Goal: Navigation & Orientation: Find specific page/section

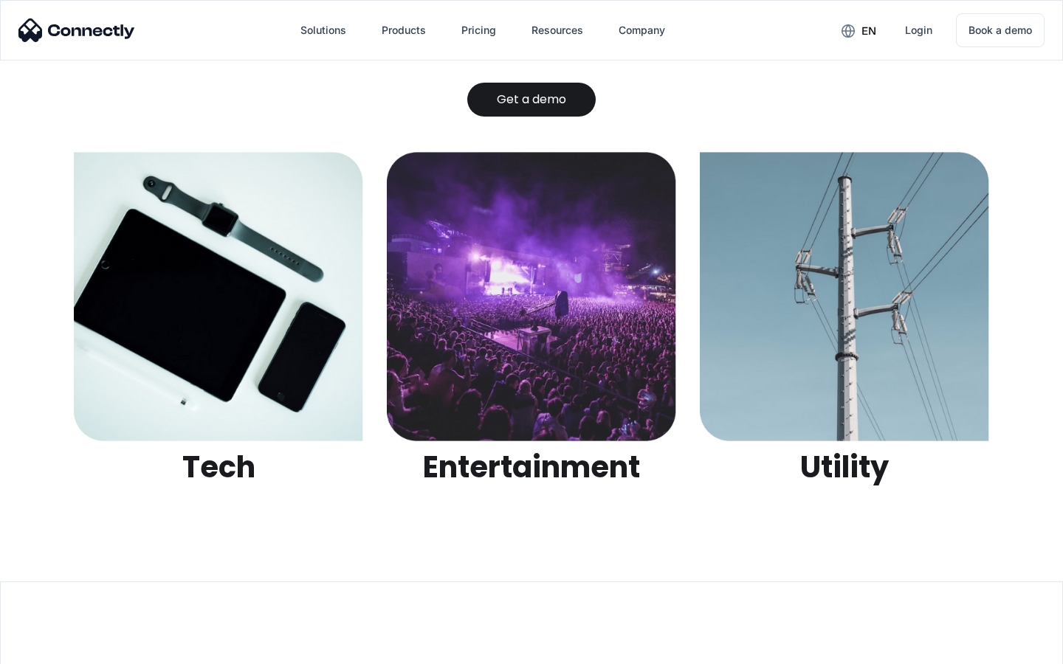
scroll to position [4656, 0]
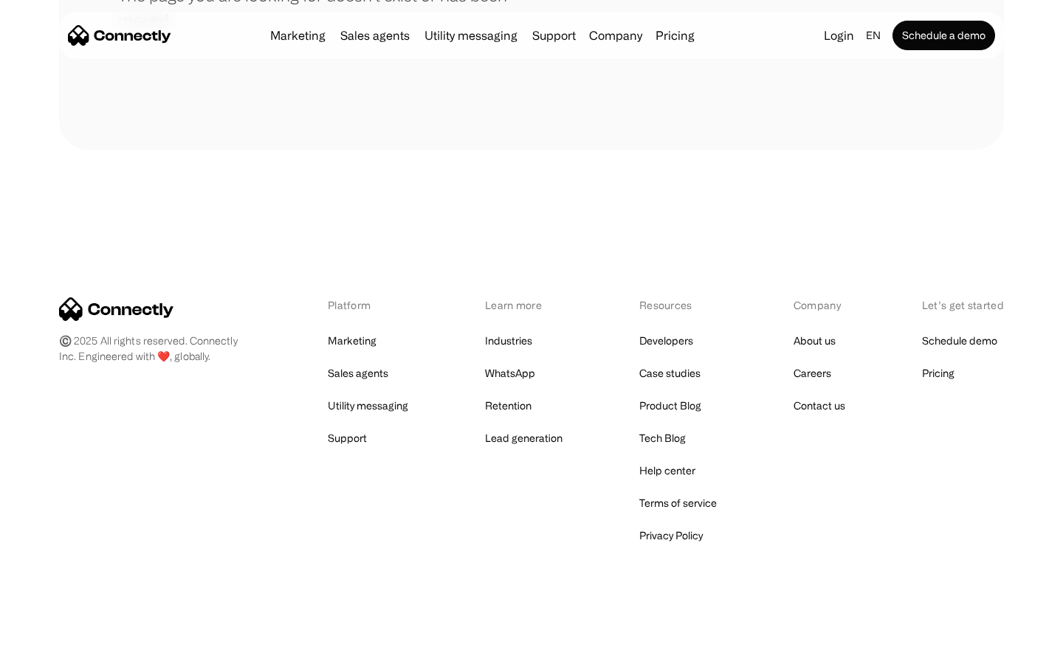
scroll to position [269, 0]
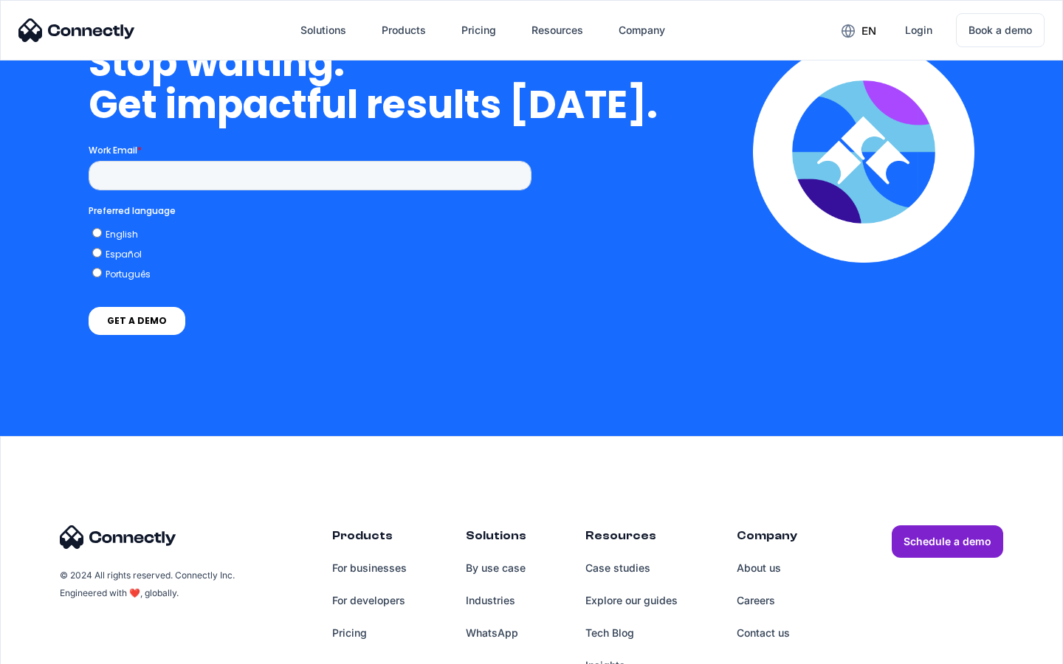
scroll to position [3745, 0]
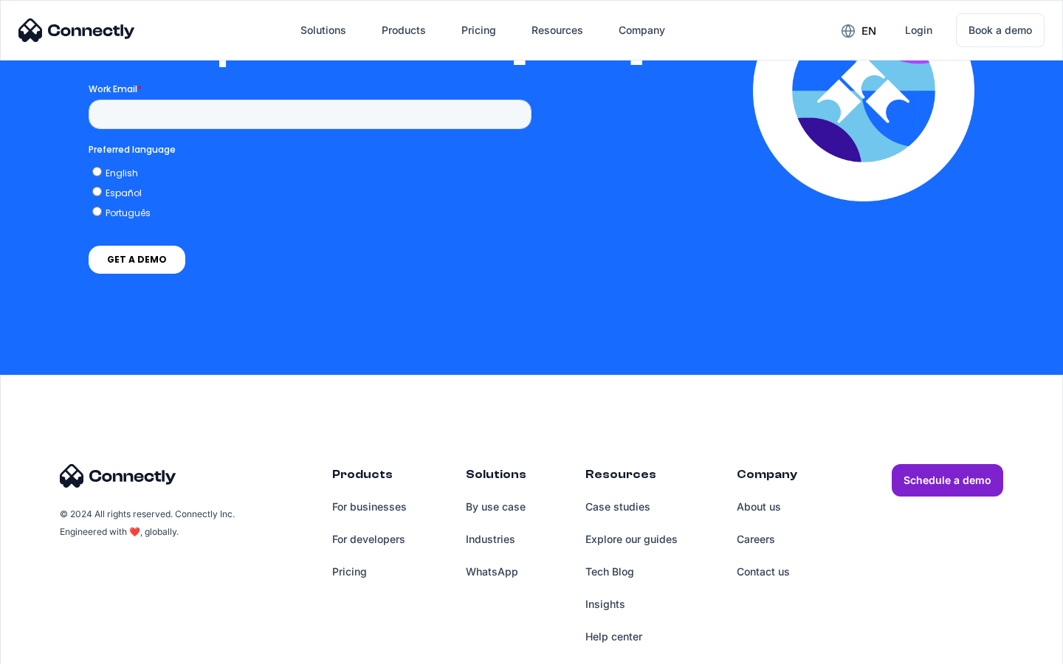
scroll to position [3227, 0]
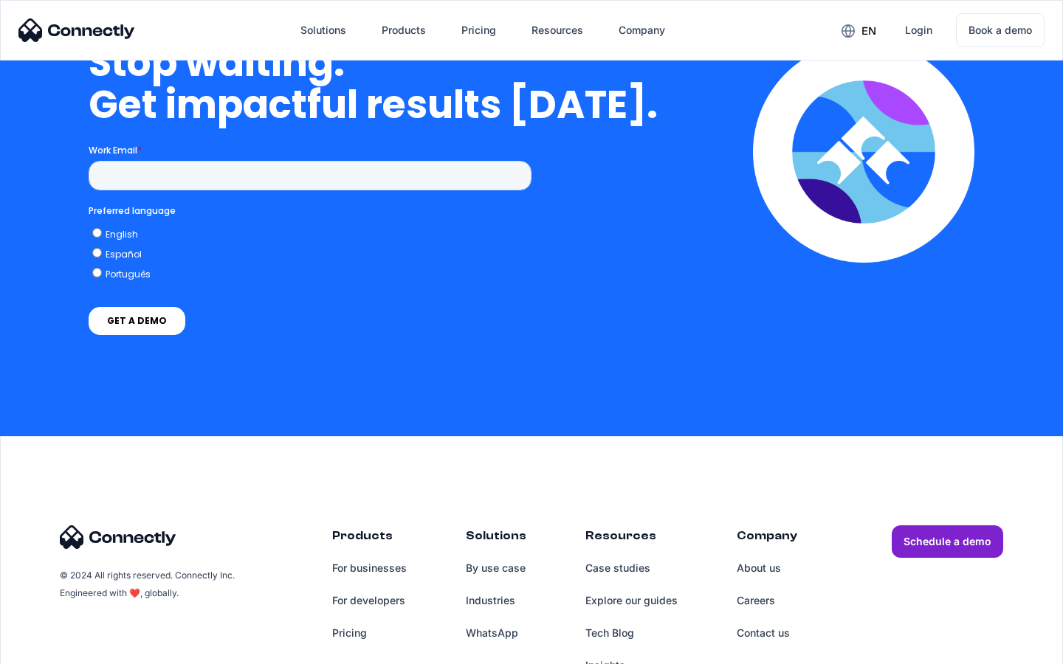
scroll to position [6070, 0]
